Goal: Book appointment/travel/reservation

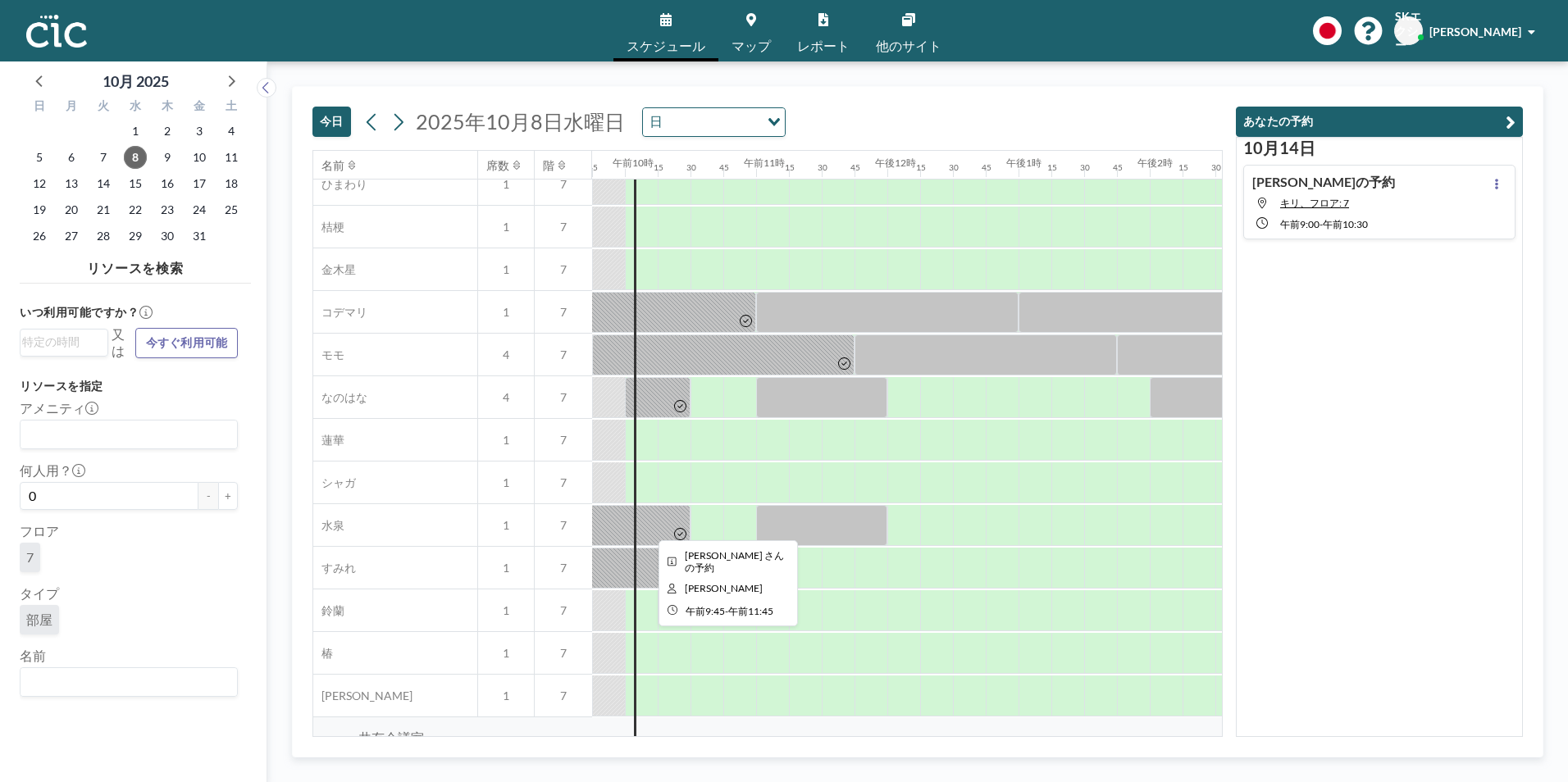
scroll to position [656, 1280]
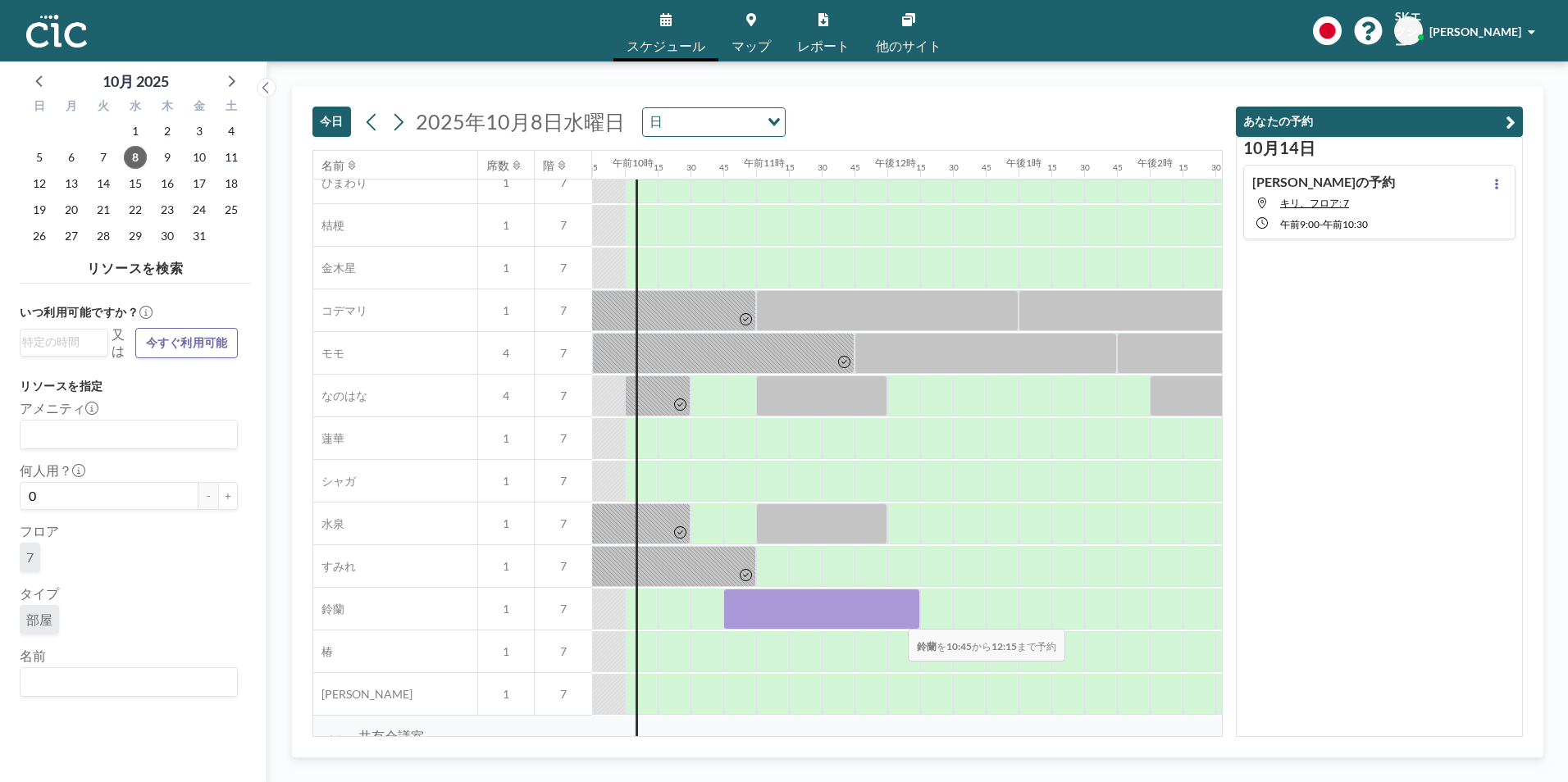
drag, startPoint x: 728, startPoint y: 615, endPoint x: 895, endPoint y: 617, distance: 167.0
click at [895, 617] on div at bounding box center [821, 609] width 197 height 41
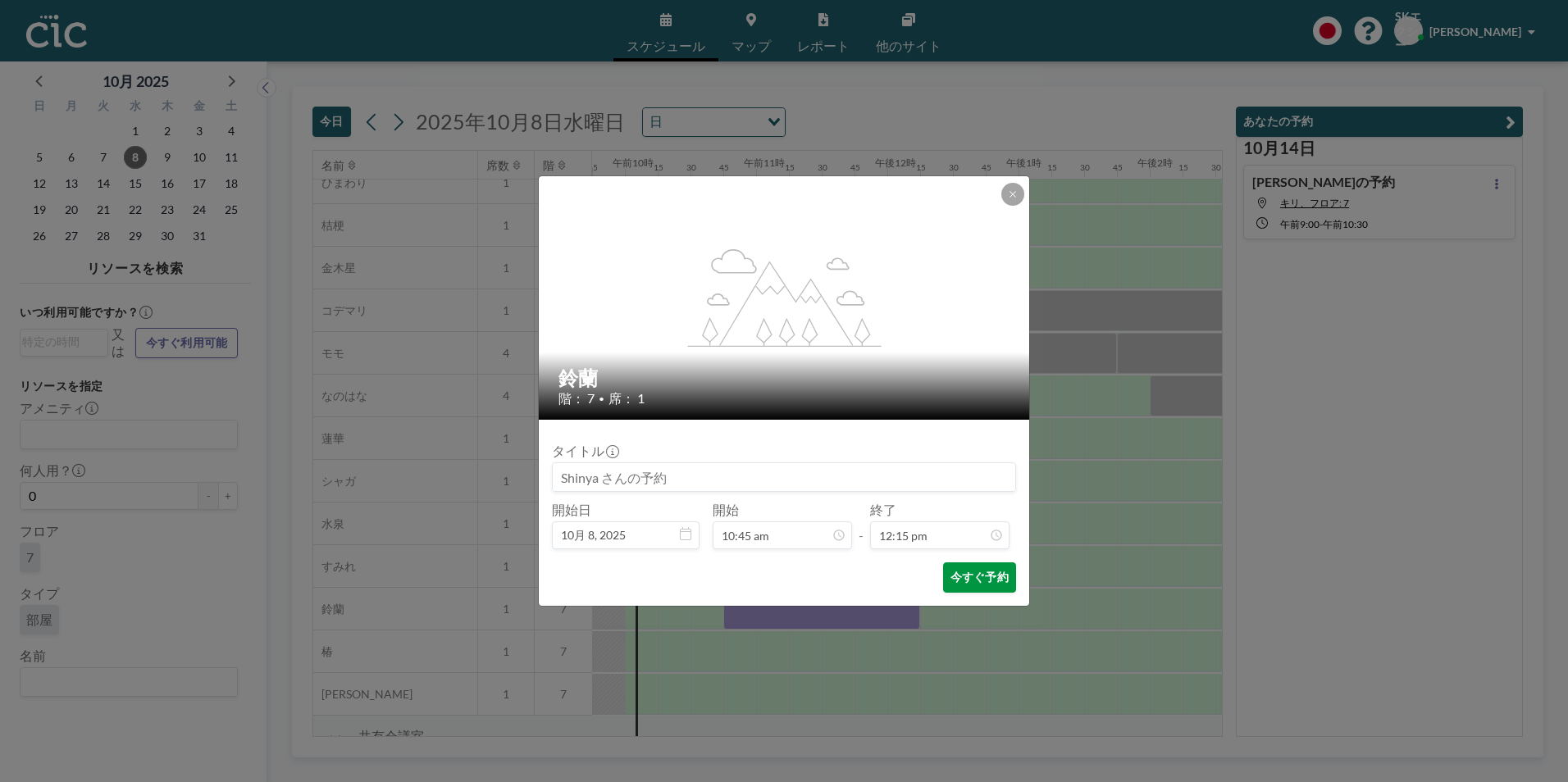
click at [994, 588] on button "今すぐ予約" at bounding box center [979, 577] width 73 height 30
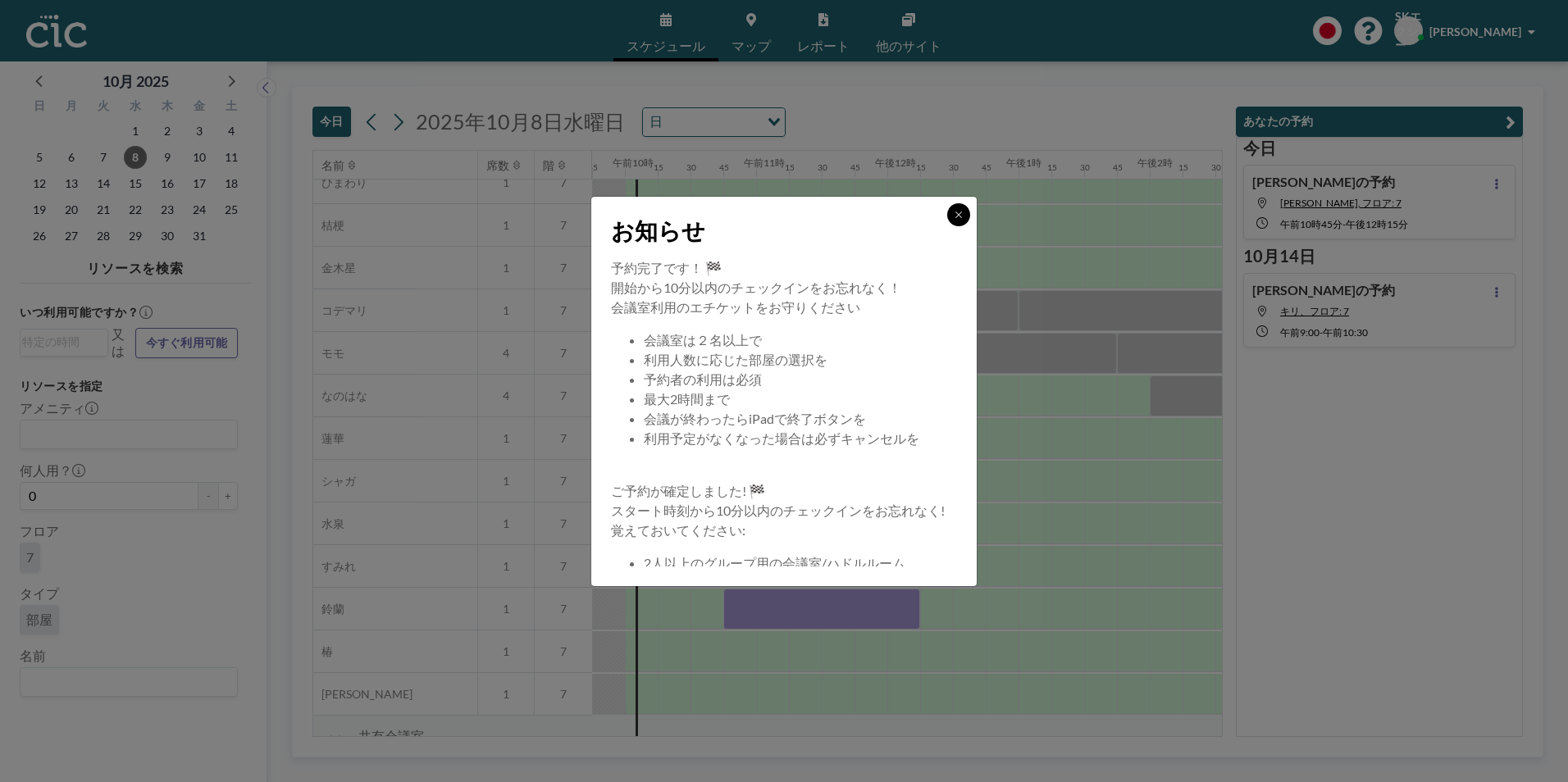
click at [948, 209] on button at bounding box center [958, 214] width 23 height 23
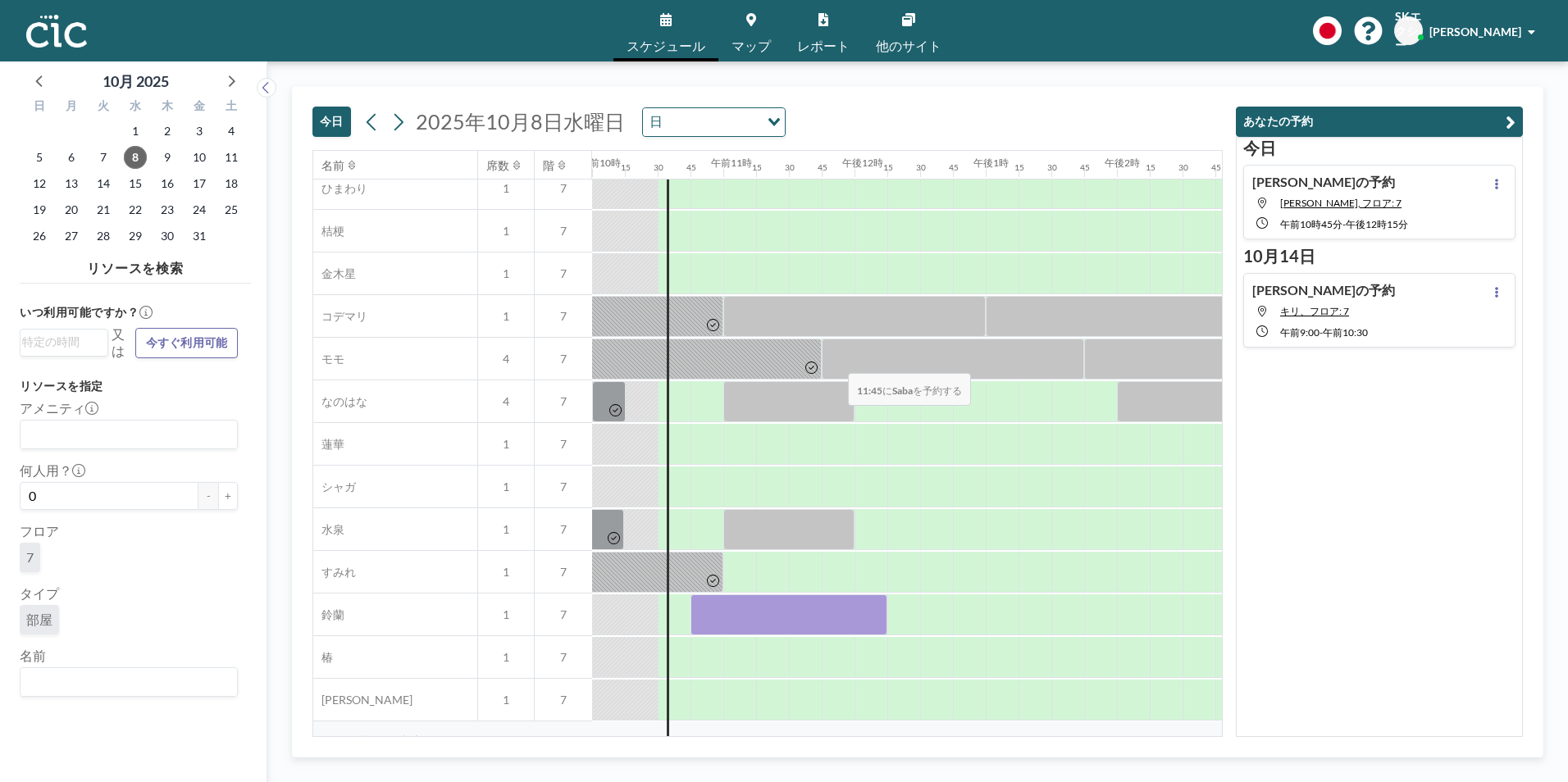
scroll to position [902, 1313]
